Goal: Task Accomplishment & Management: Manage account settings

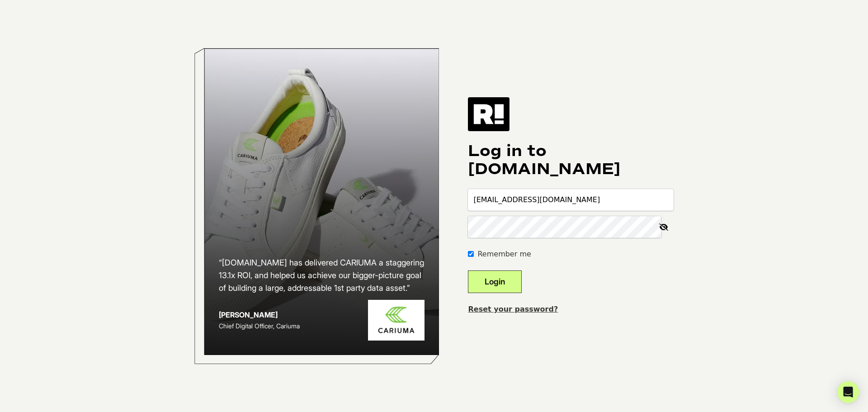
type input "[EMAIL_ADDRESS][DOMAIN_NAME]"
click at [701, 113] on body "“[DOMAIN_NAME] has delivered CARIUMA a staggering 13.1x ROI, and helped us achi…" at bounding box center [434, 206] width 868 height 412
click at [0, 411] on com-1password-button at bounding box center [0, 412] width 0 height 0
click at [668, 258] on div "Remember me" at bounding box center [571, 254] width 206 height 11
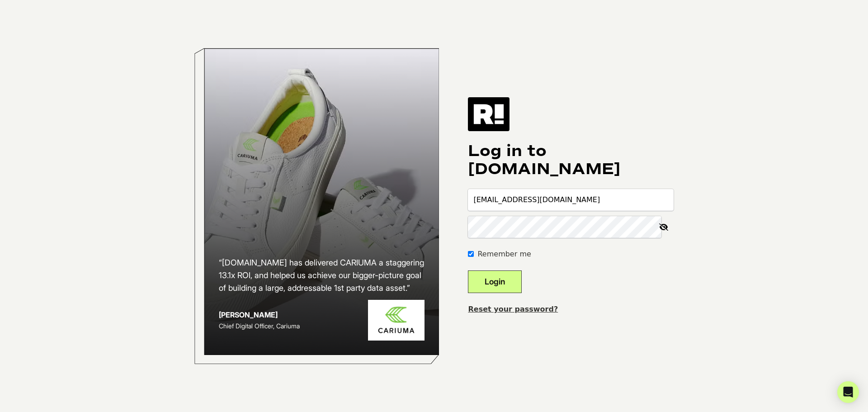
click at [521, 308] on link "Reset your password?" at bounding box center [513, 309] width 90 height 9
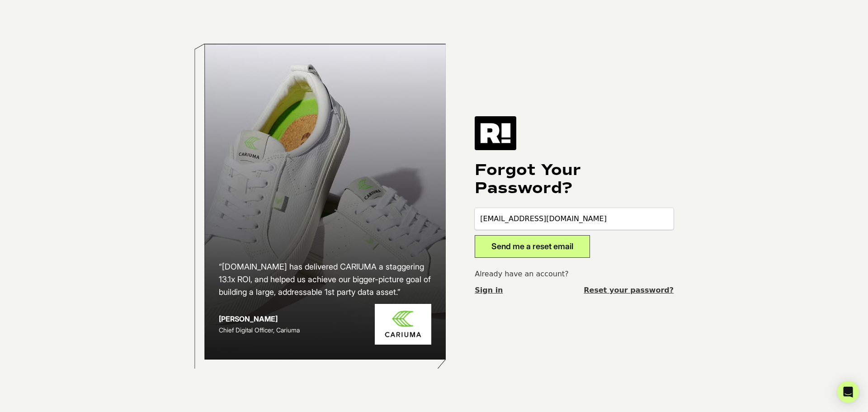
type input "[EMAIL_ADDRESS][DOMAIN_NAME]"
click at [475, 235] on button "Send me a reset email" at bounding box center [532, 246] width 115 height 23
click at [518, 221] on input "email" at bounding box center [574, 219] width 199 height 22
type input "itpayments@buxtonco.com"
click at [475, 235] on button "Send me a reset email" at bounding box center [532, 246] width 115 height 23
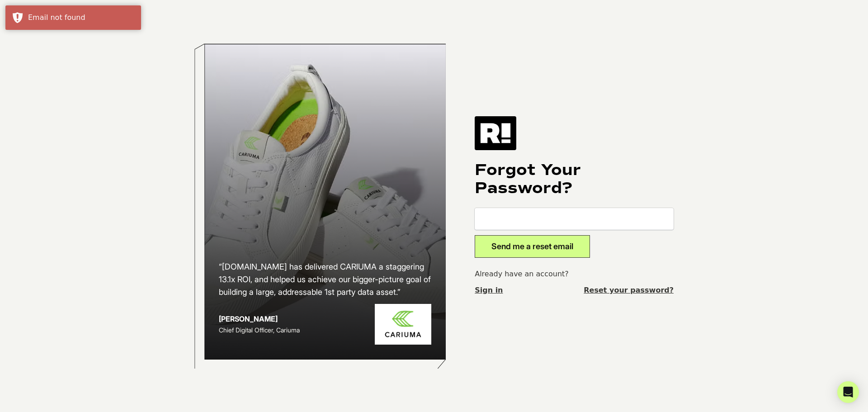
click at [492, 220] on input "email" at bounding box center [574, 219] width 199 height 22
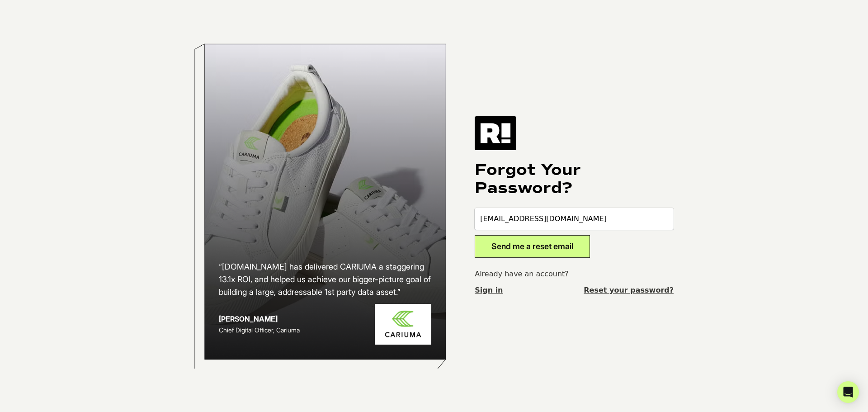
type input "[EMAIL_ADDRESS][DOMAIN_NAME]"
click at [475, 235] on button "Send me a reset email" at bounding box center [532, 246] width 115 height 23
